Goal: Task Accomplishment & Management: Manage account settings

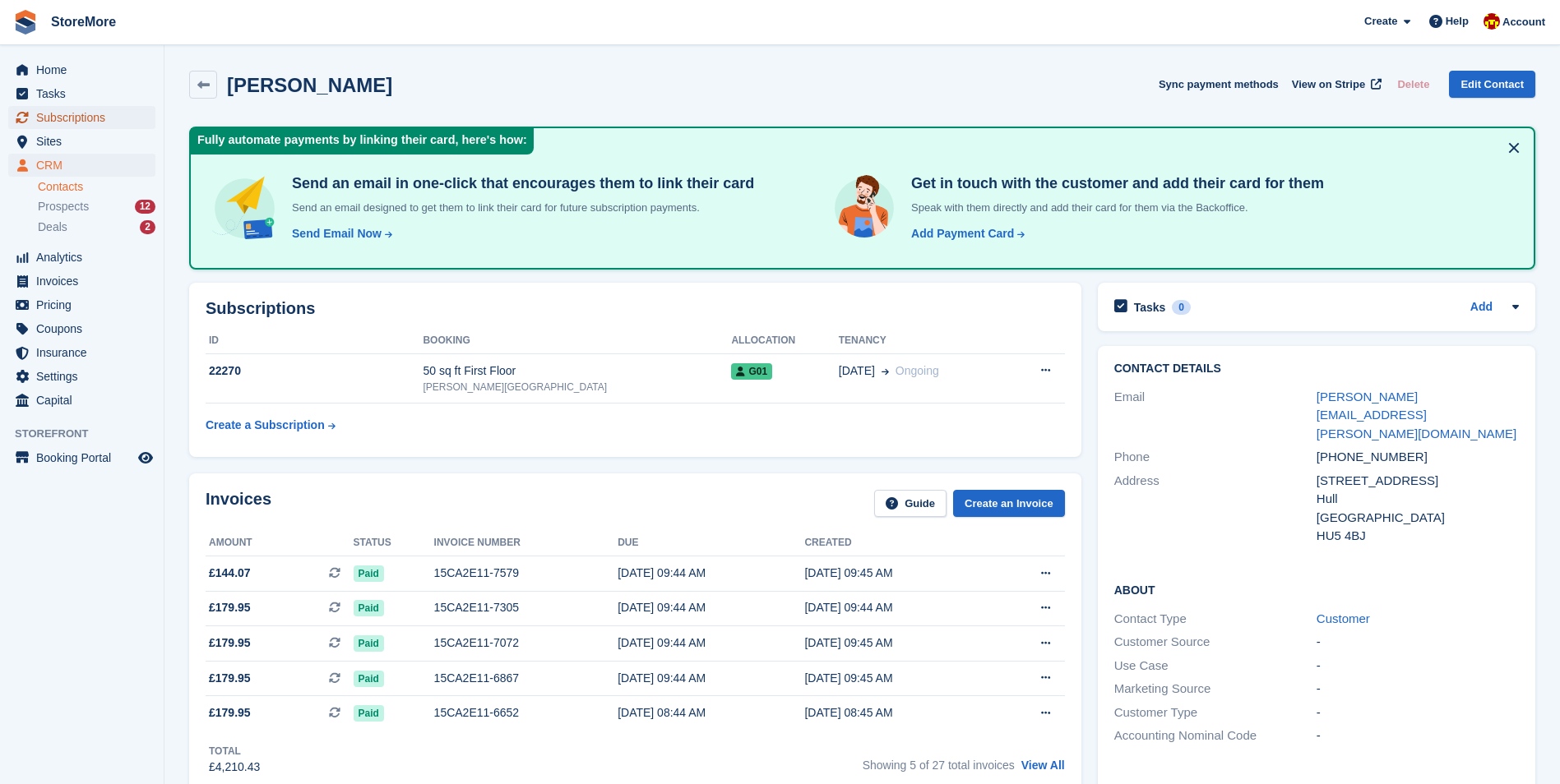
drag, startPoint x: 60, startPoint y: 119, endPoint x: 225, endPoint y: 144, distance: 166.9
click at [61, 119] on span "Subscriptions" at bounding box center [85, 117] width 99 height 23
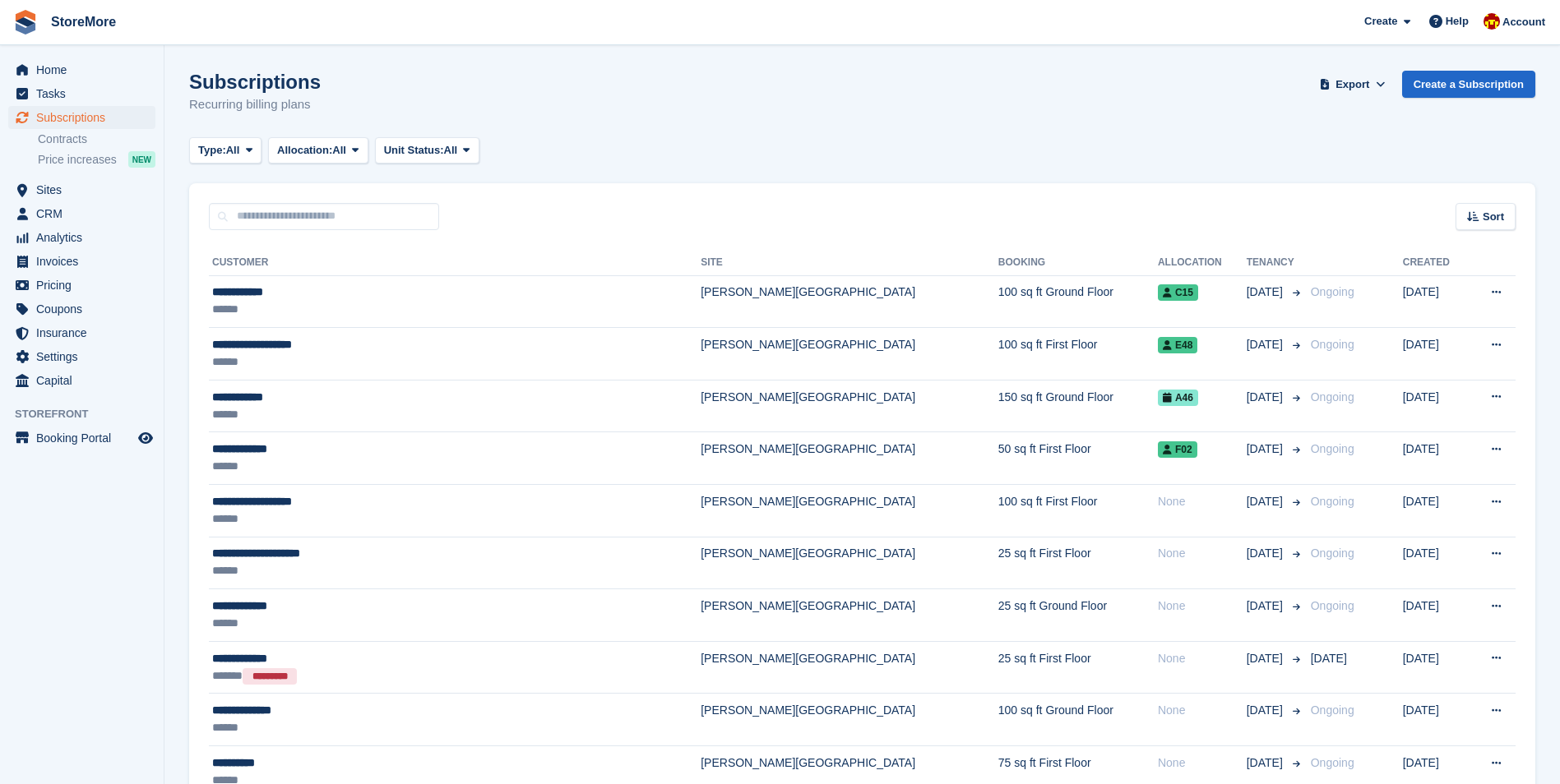
click at [346, 220] on input "text" at bounding box center [324, 217] width 230 height 27
type input "***"
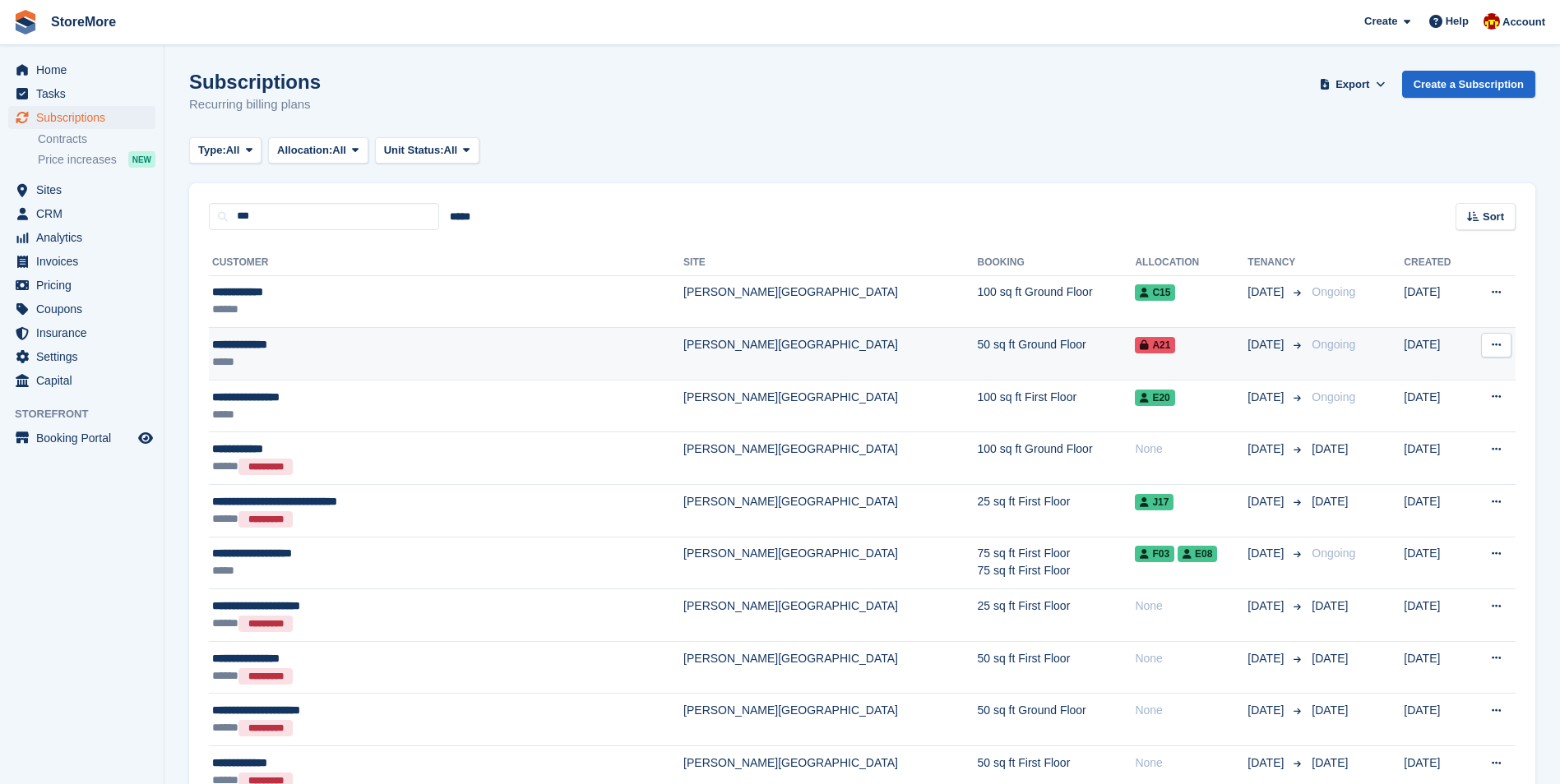
click at [296, 341] on div "**********" at bounding box center [384, 345] width 343 height 17
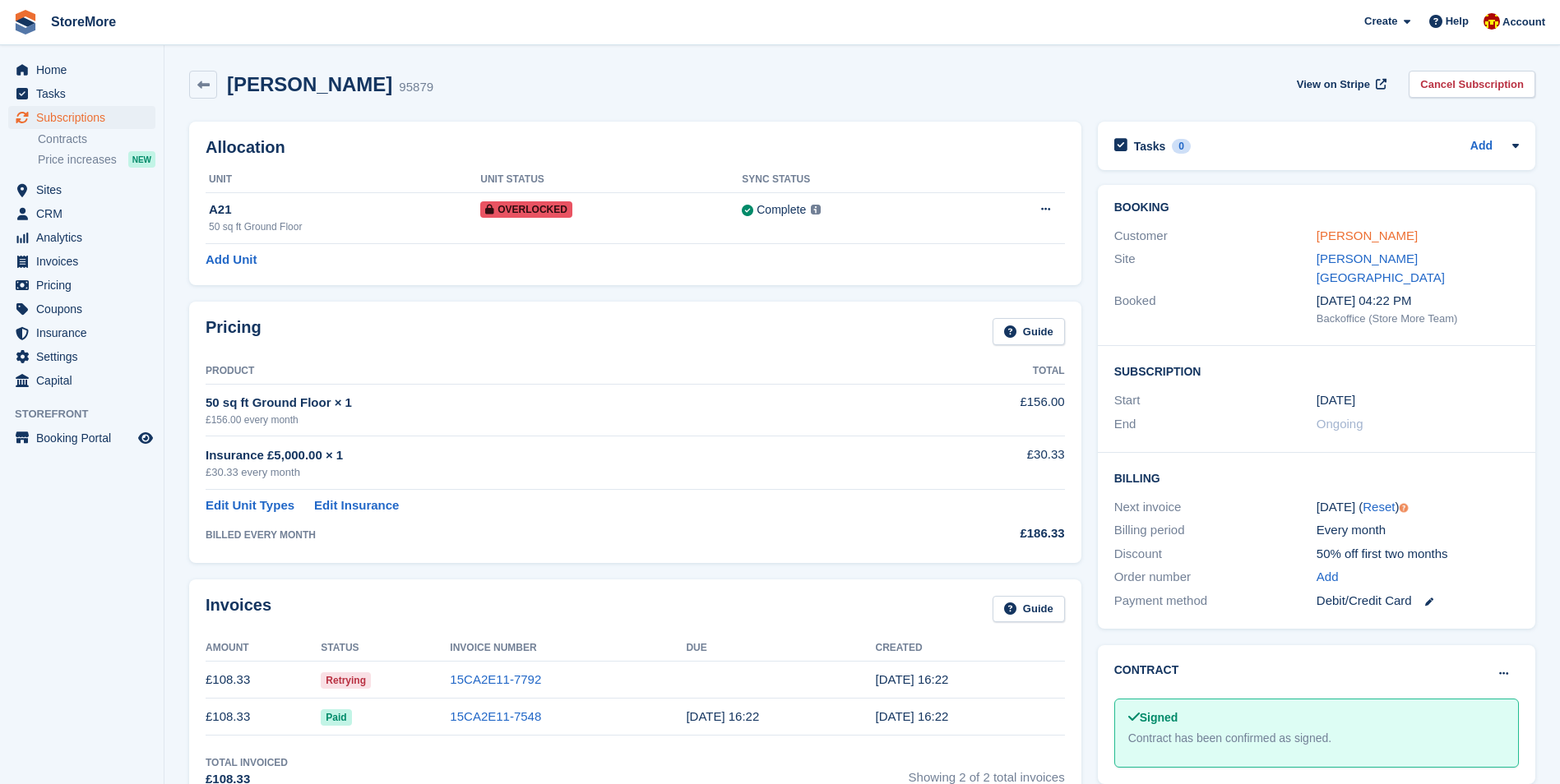
click at [1369, 236] on link "[PERSON_NAME]" at bounding box center [1367, 235] width 101 height 14
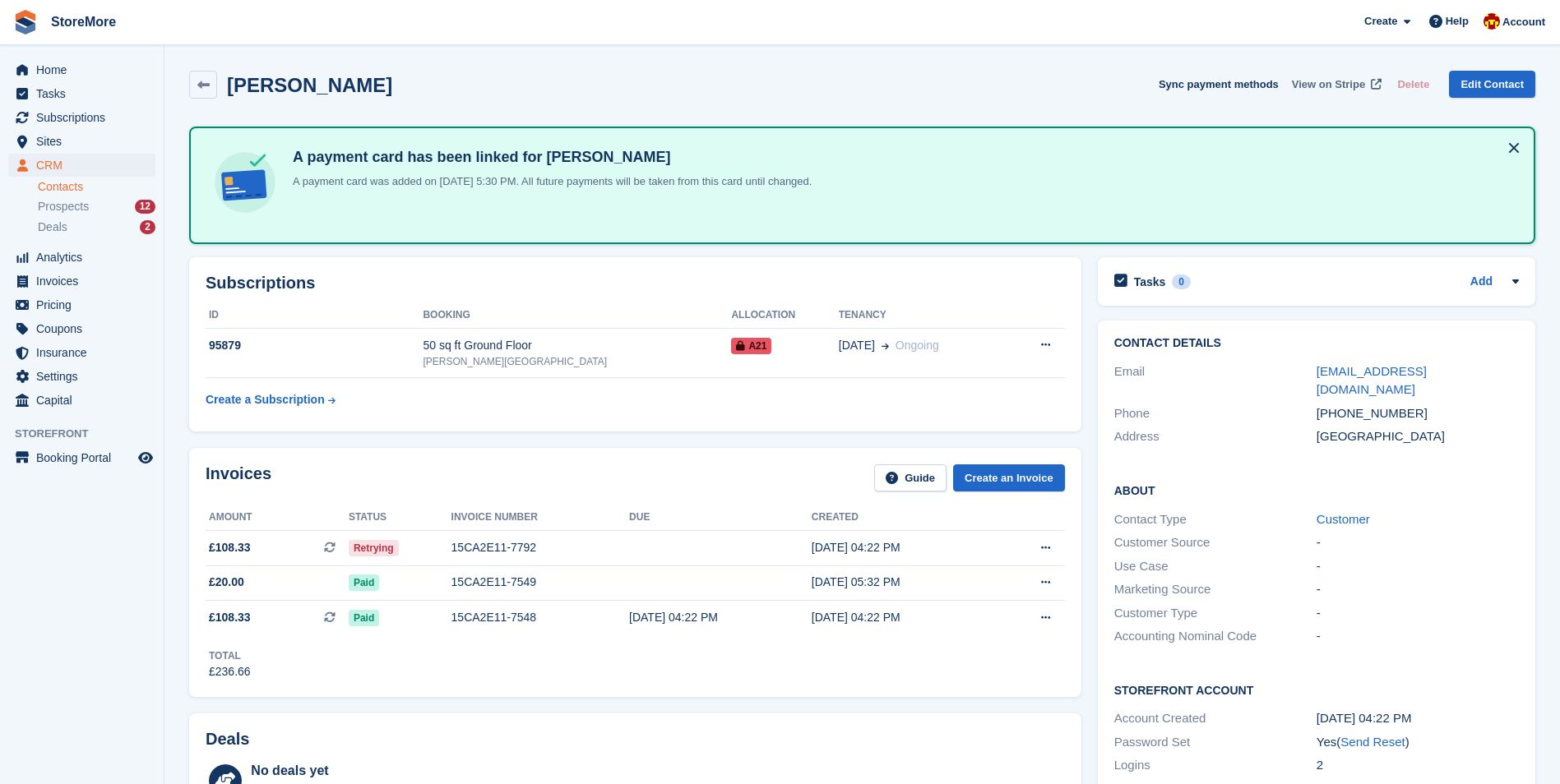
click at [1339, 78] on span "View on Stripe" at bounding box center [1328, 85] width 73 height 17
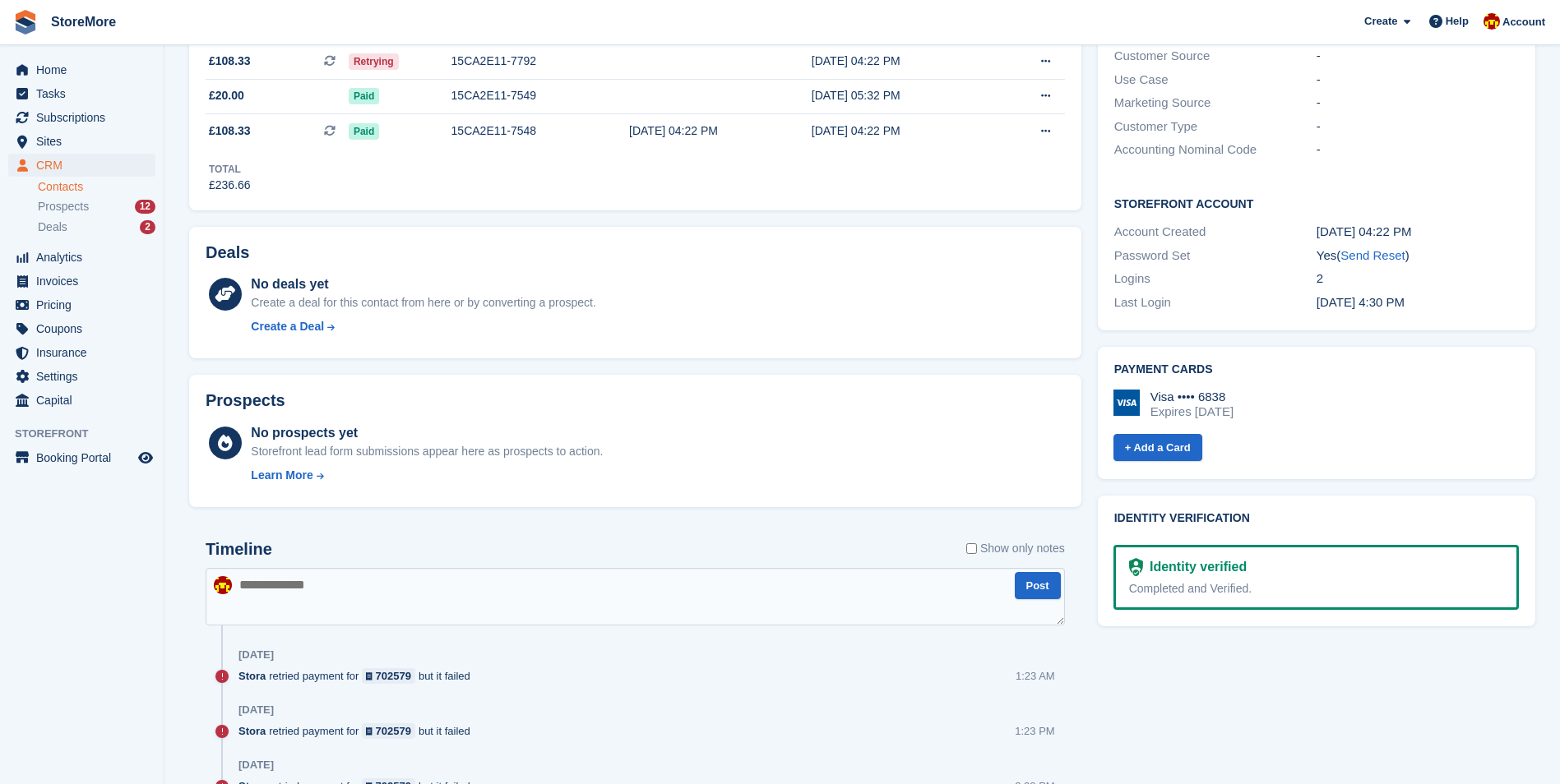
scroll to position [493, 0]
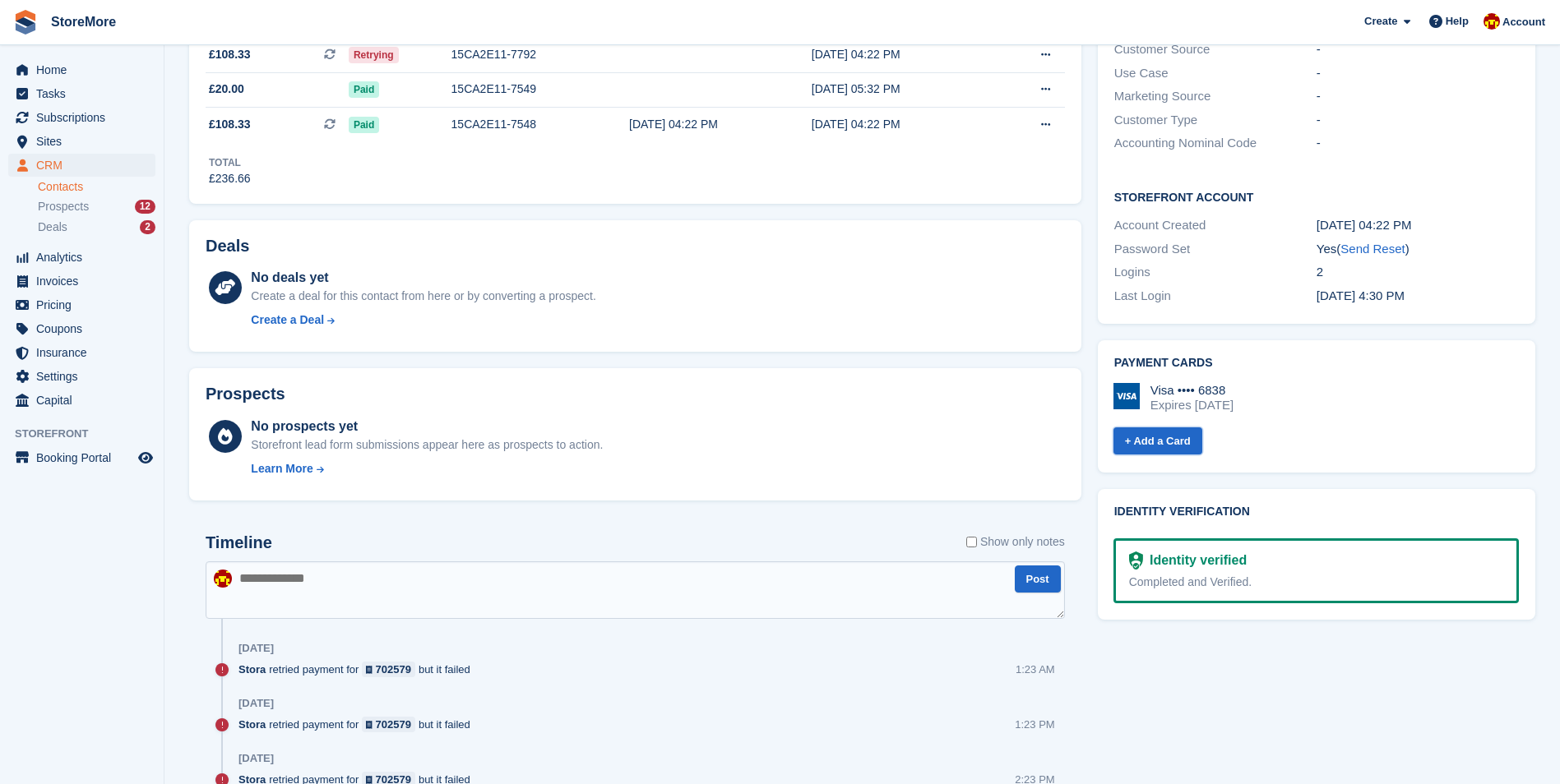
drag, startPoint x: 1165, startPoint y: 418, endPoint x: 1036, endPoint y: 405, distance: 129.7
click at [1165, 427] on link "+ Add a Card" at bounding box center [1157, 441] width 89 height 27
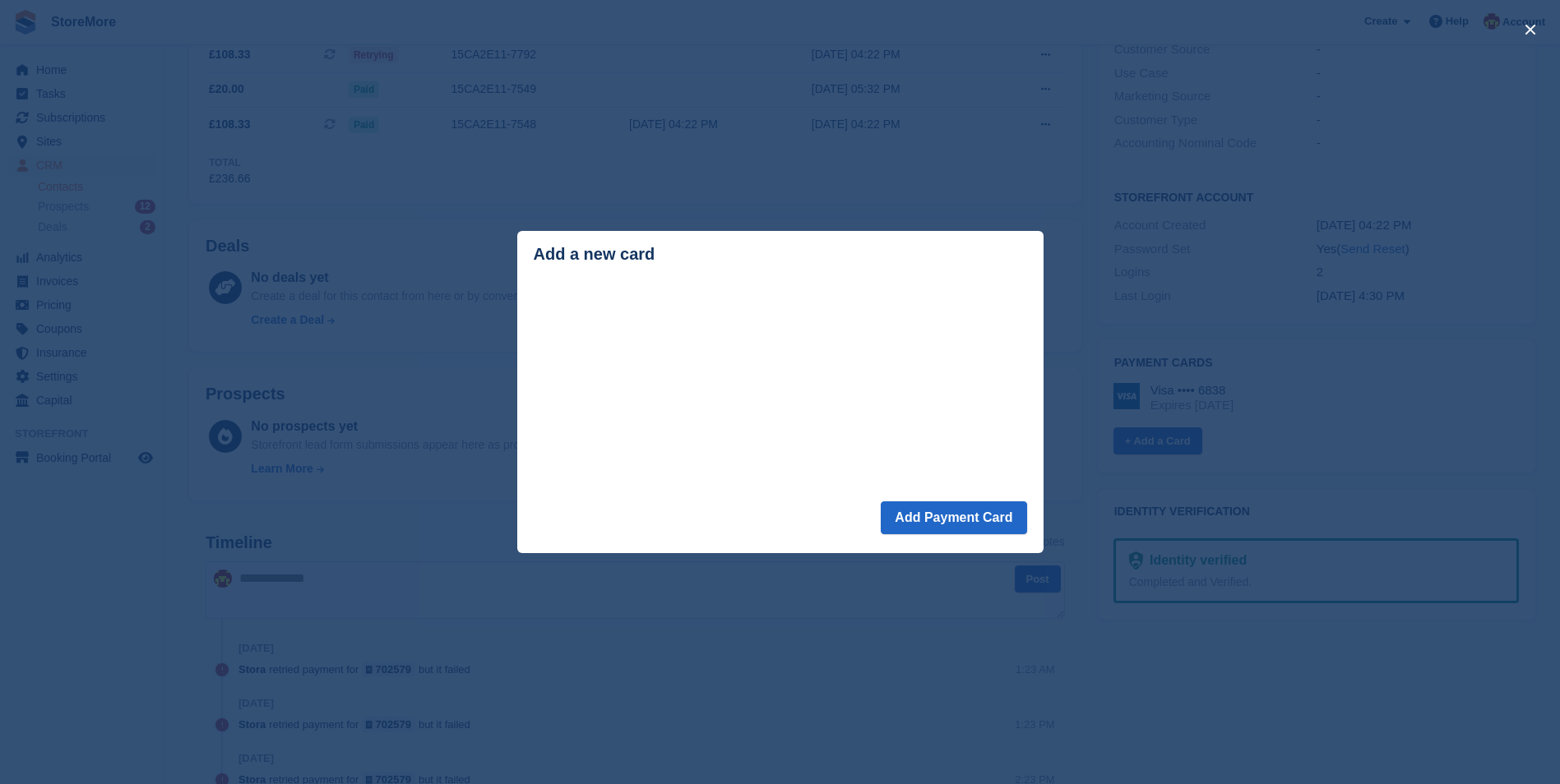
click at [763, 676] on div "close" at bounding box center [780, 392] width 1560 height 784
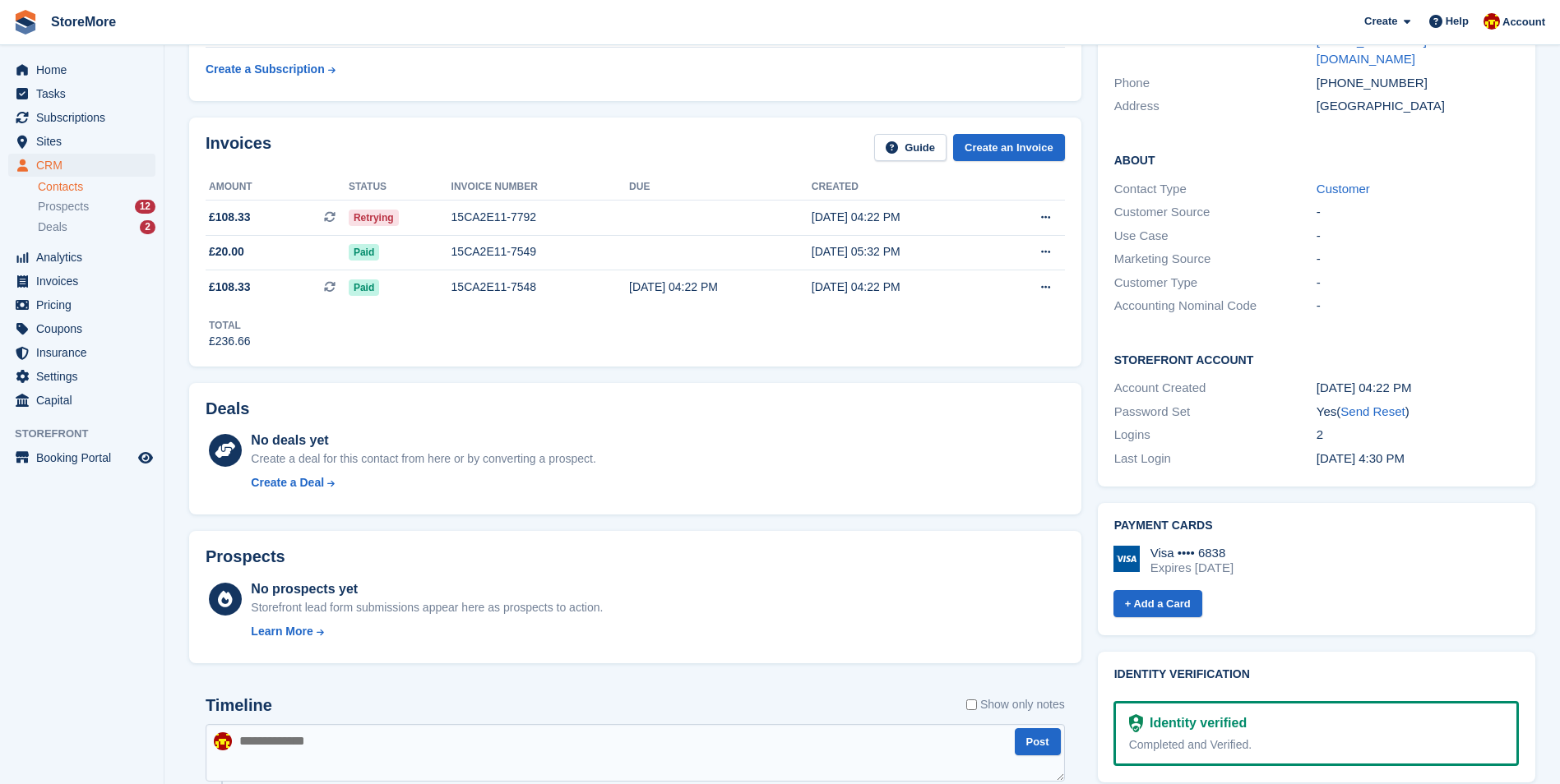
scroll to position [329, 0]
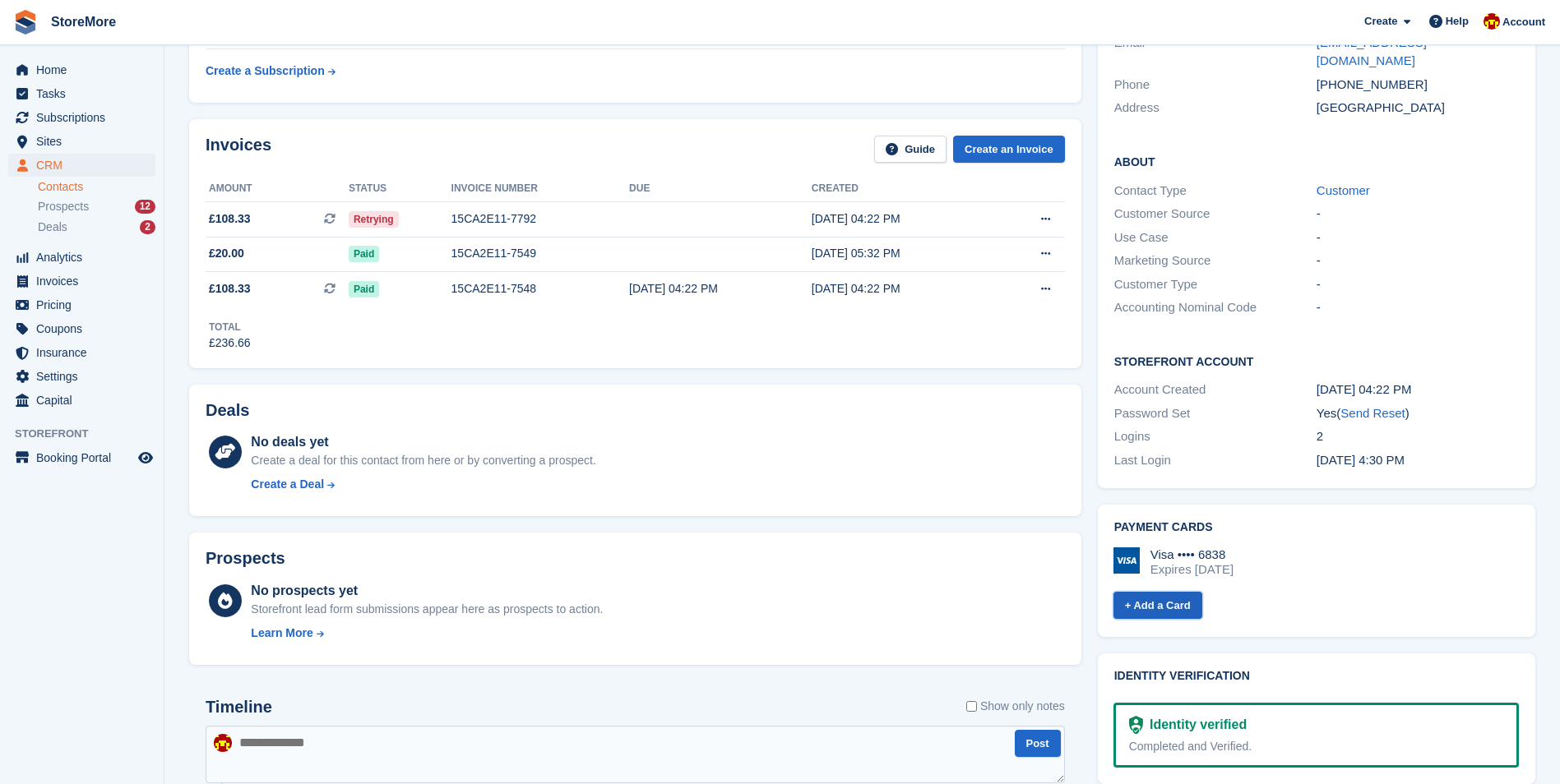
click at [1158, 592] on link "+ Add a Card" at bounding box center [1157, 605] width 89 height 27
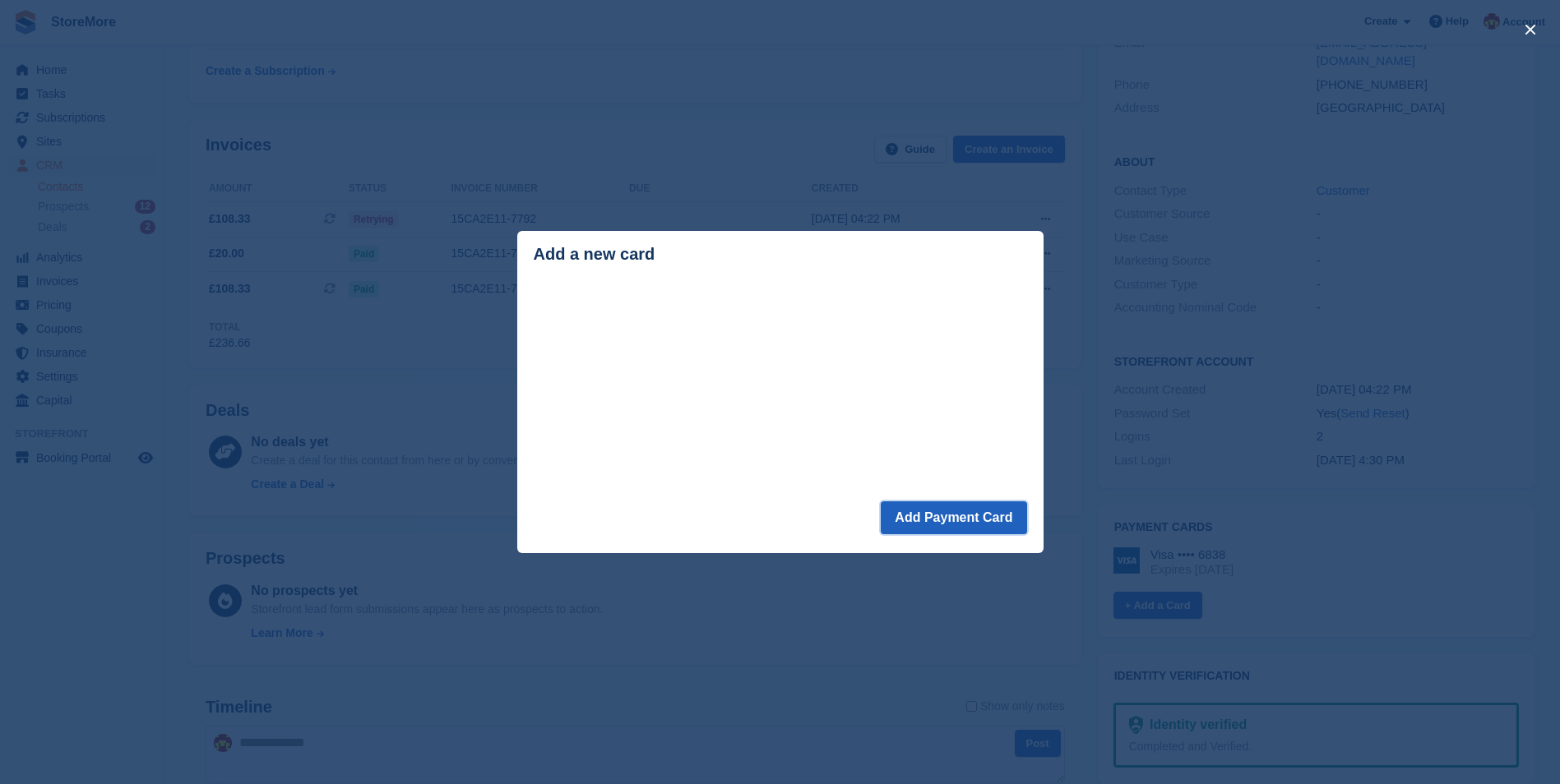
click at [954, 513] on button "Add Payment Card" at bounding box center [953, 518] width 146 height 33
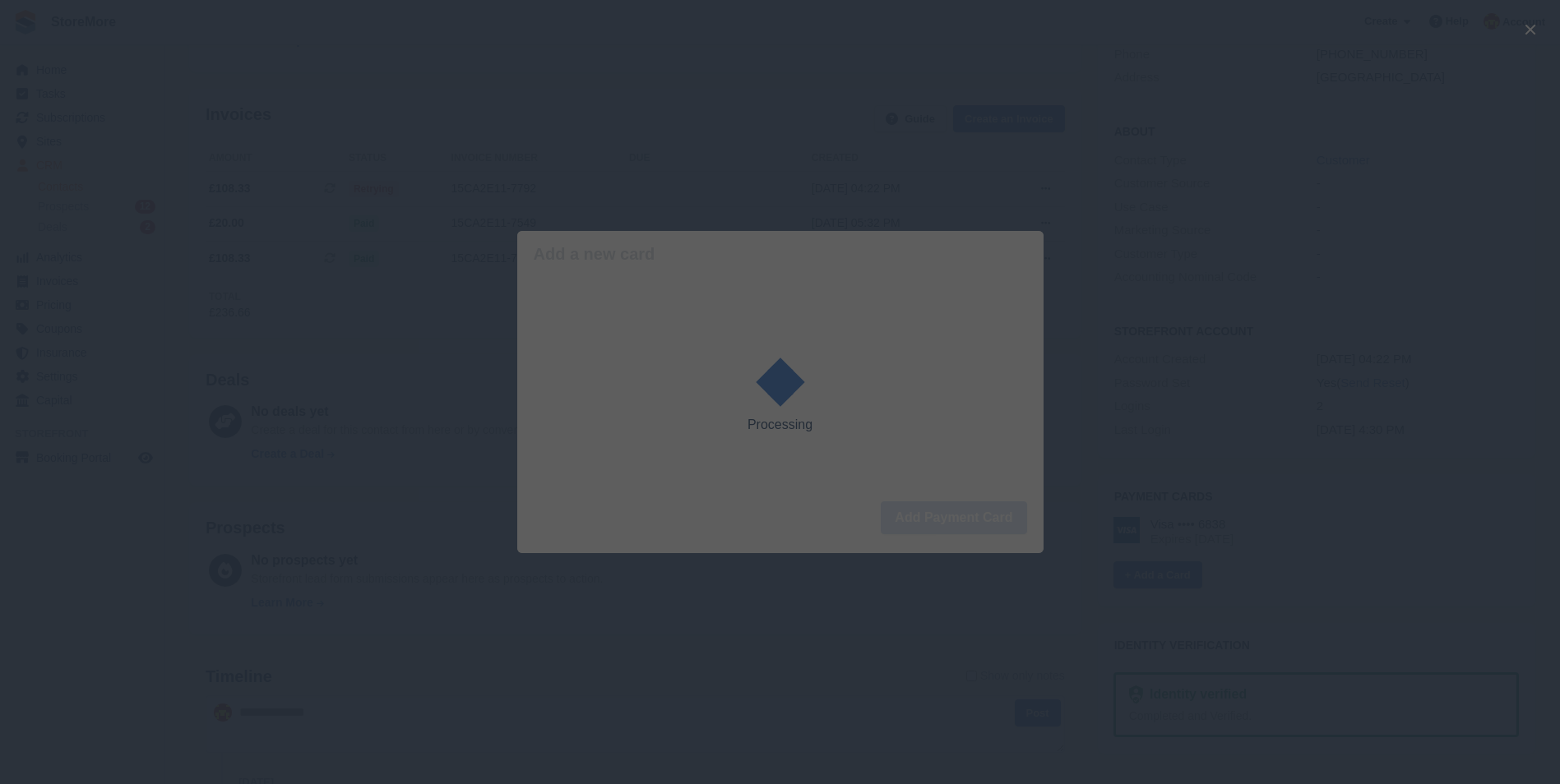
scroll to position [411, 0]
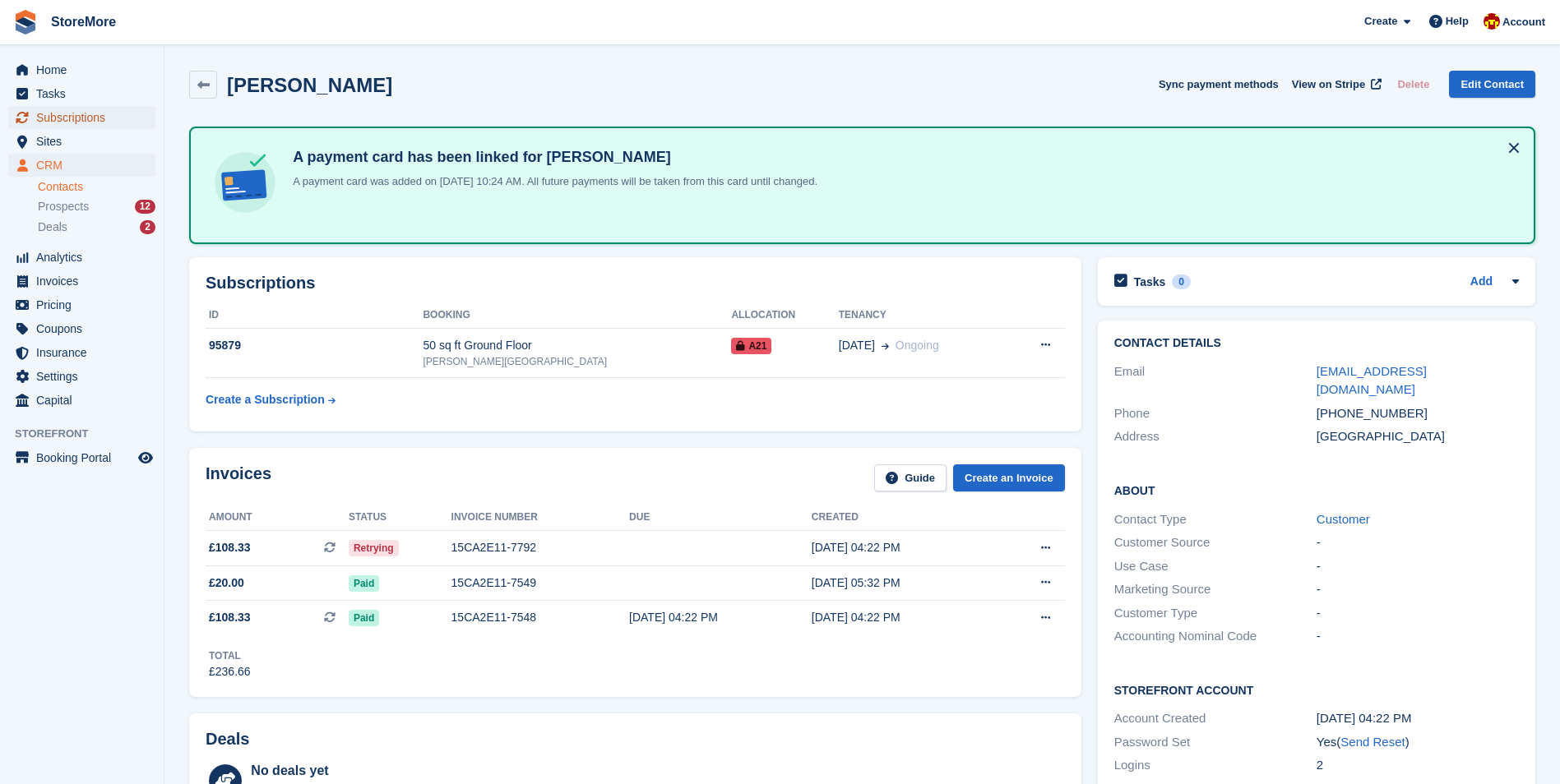
click at [75, 119] on span "Subscriptions" at bounding box center [85, 117] width 99 height 23
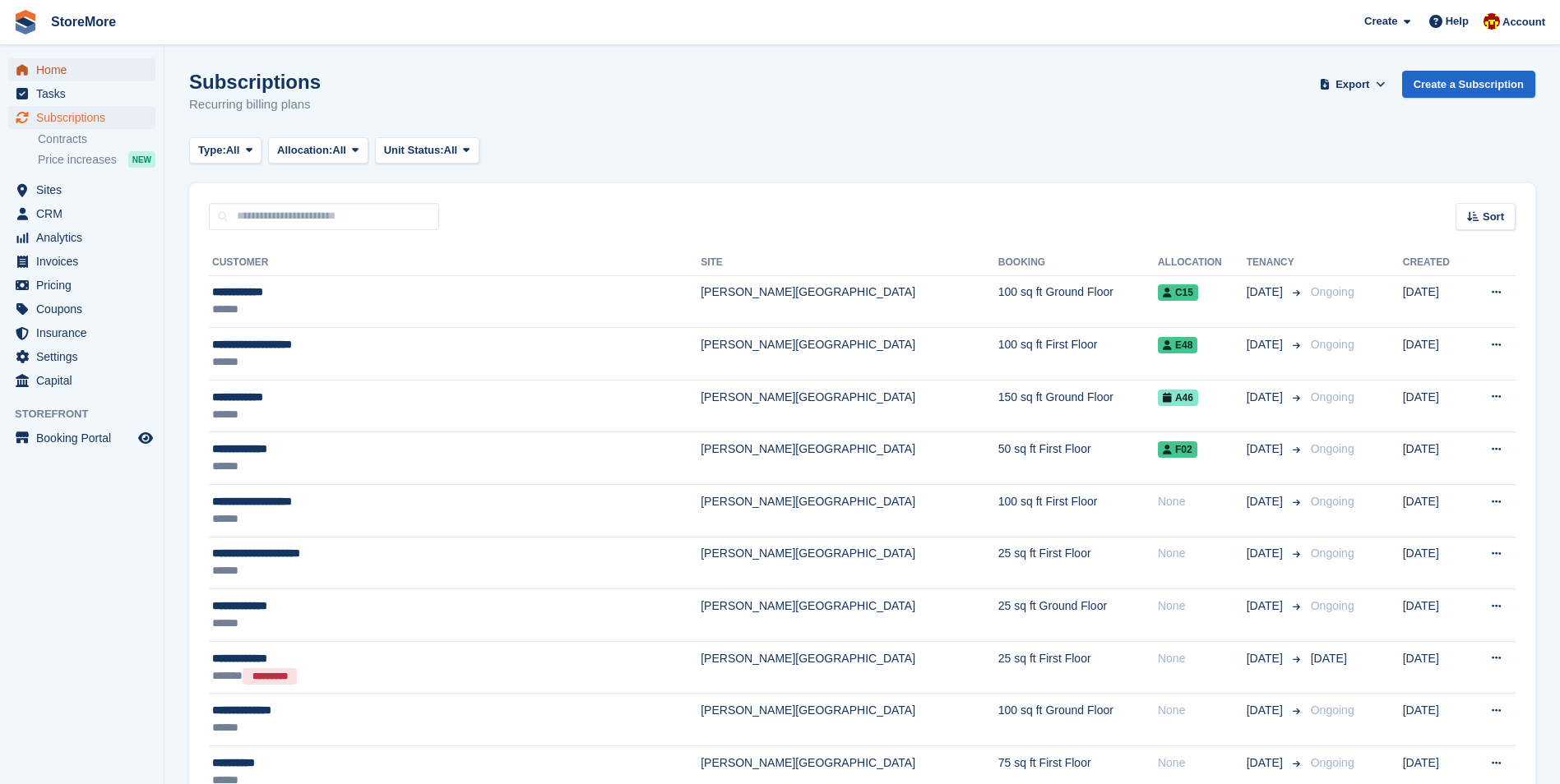
click at [73, 73] on span "Home" at bounding box center [85, 69] width 99 height 23
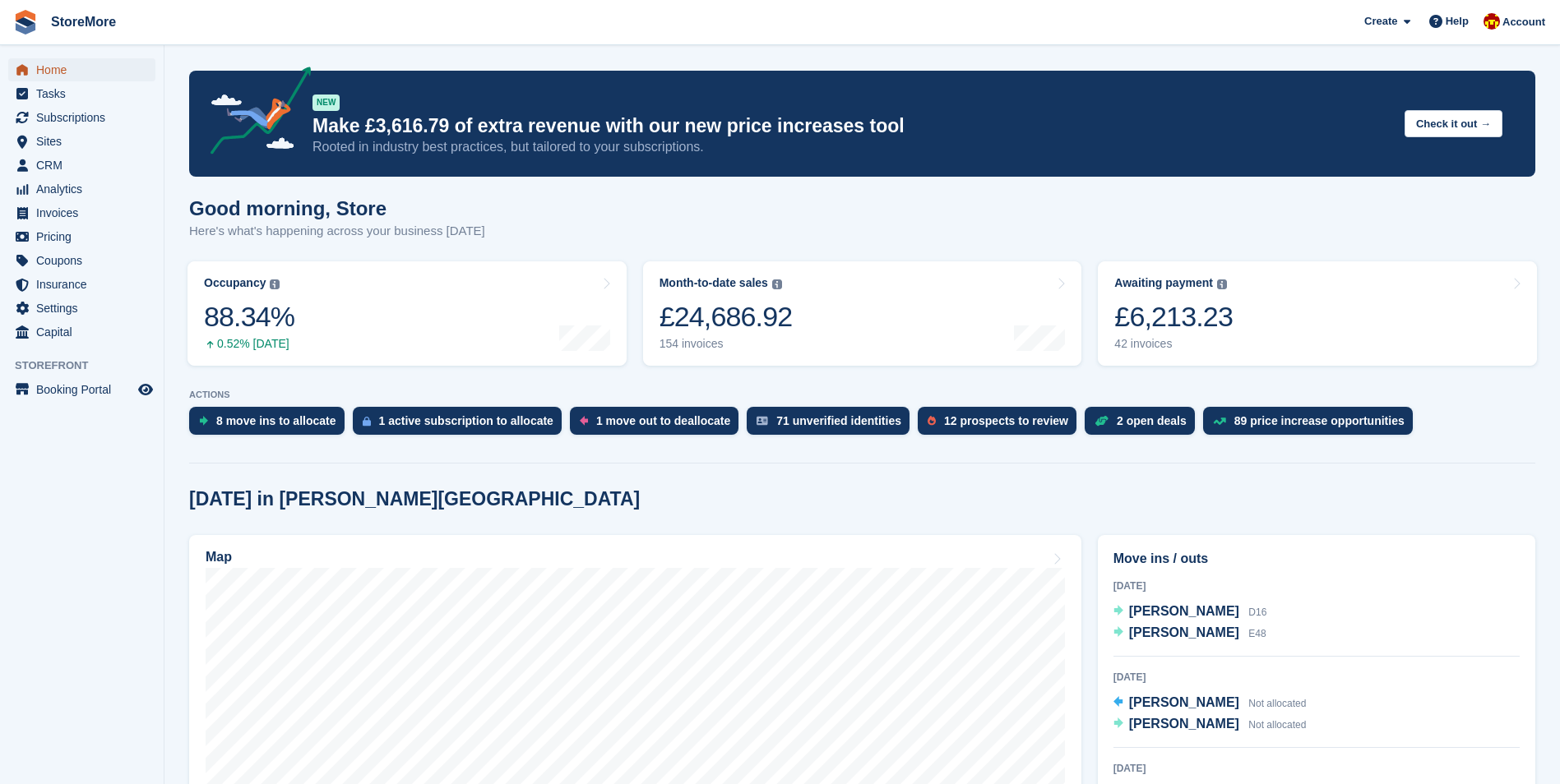
click at [61, 72] on span "Home" at bounding box center [85, 69] width 99 height 23
click at [62, 119] on span "Subscriptions" at bounding box center [85, 117] width 99 height 23
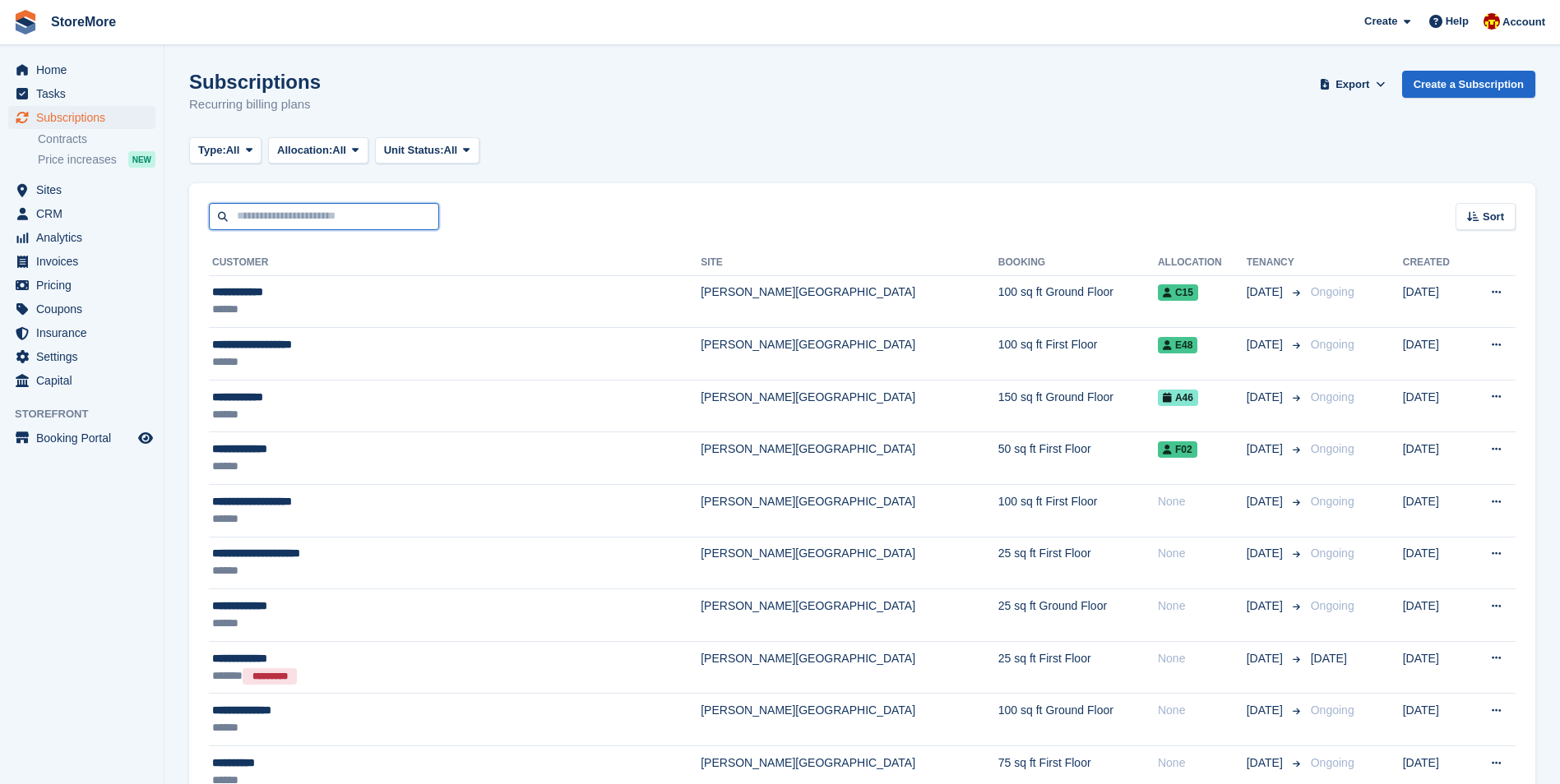
click at [300, 223] on input "text" at bounding box center [324, 217] width 230 height 27
type input "*"
type input "*****"
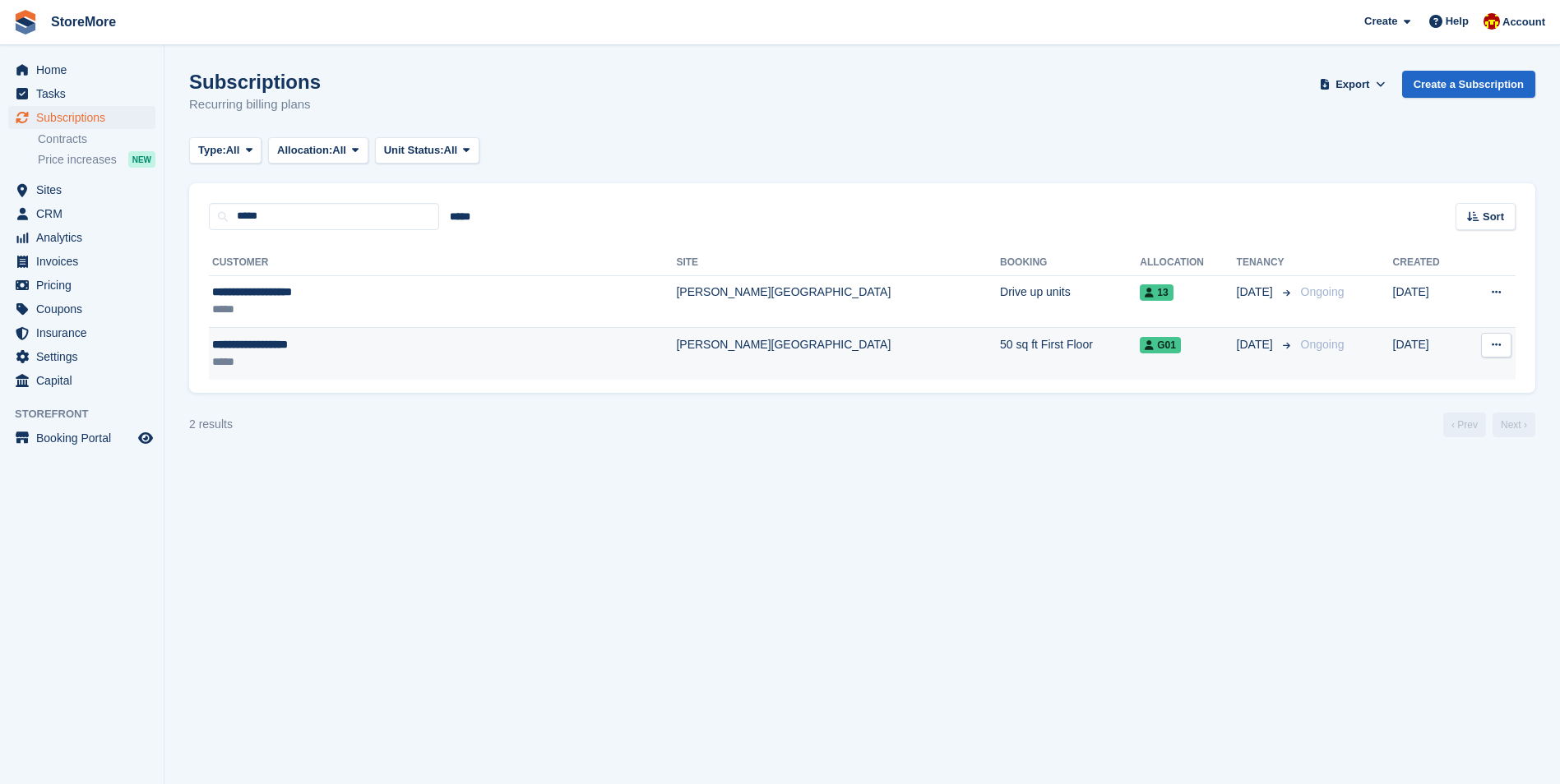
click at [280, 332] on td "**********" at bounding box center [443, 353] width 467 height 51
